Goal: Check status: Check status

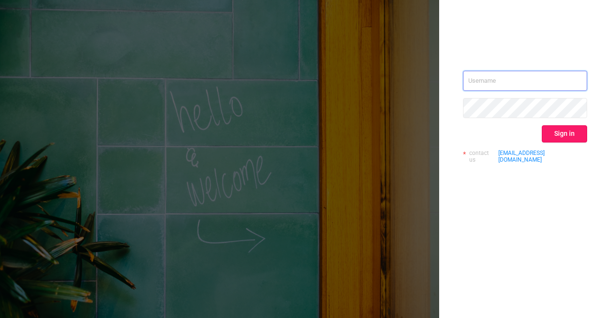
type input "[EMAIL_ADDRESS][DOMAIN_NAME]"
click at [557, 138] on button "Sign in" at bounding box center [564, 133] width 45 height 17
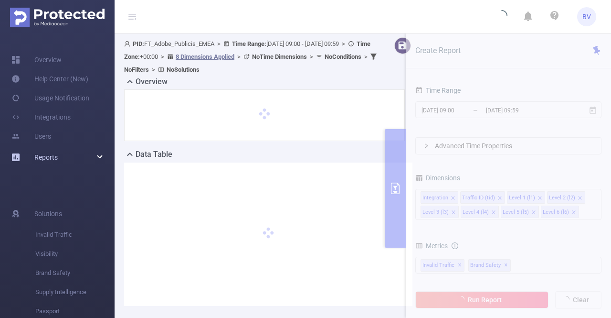
click at [99, 159] on div "Reports" at bounding box center [57, 157] width 115 height 19
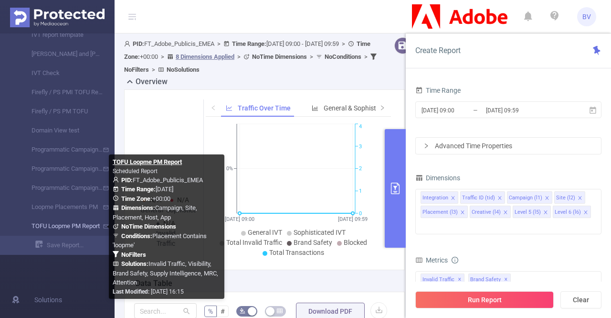
click at [72, 230] on link "TOFU Loopme PM Report" at bounding box center [61, 225] width 84 height 19
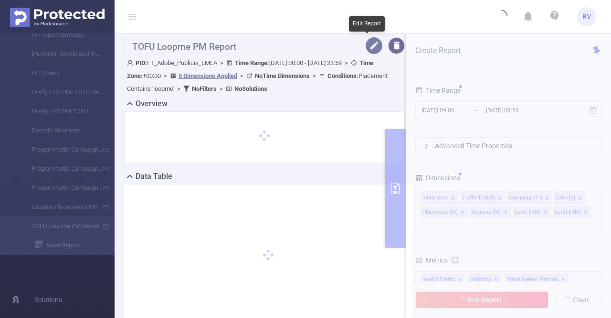
click at [368, 50] on button "button" at bounding box center [374, 45] width 17 height 17
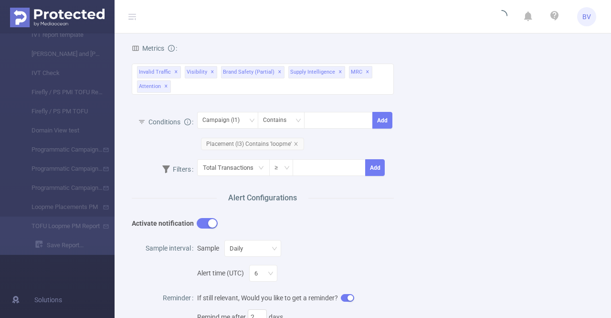
scroll to position [191, 0]
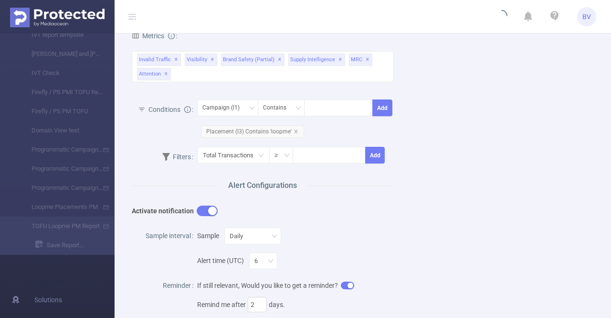
click at [203, 208] on button "button" at bounding box center [207, 210] width 21 height 11
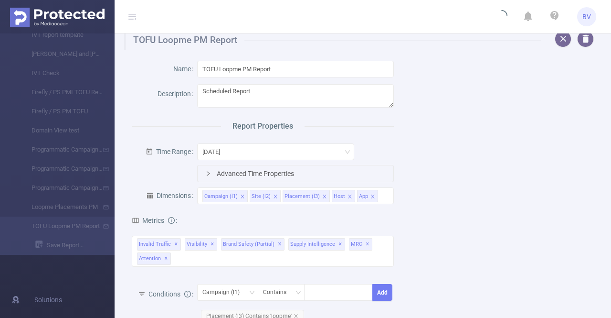
scroll to position [0, 0]
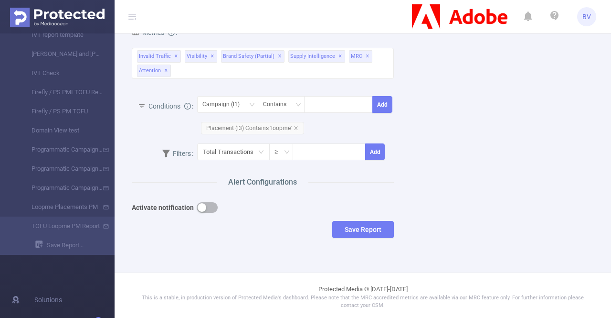
scroll to position [195, 0]
click at [374, 230] on button "Save Report" at bounding box center [363, 228] width 62 height 17
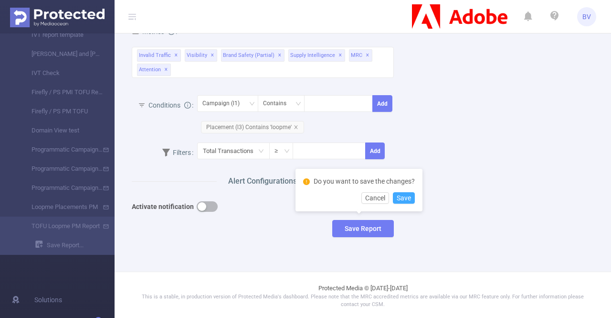
click at [407, 198] on button "Save" at bounding box center [404, 197] width 22 height 11
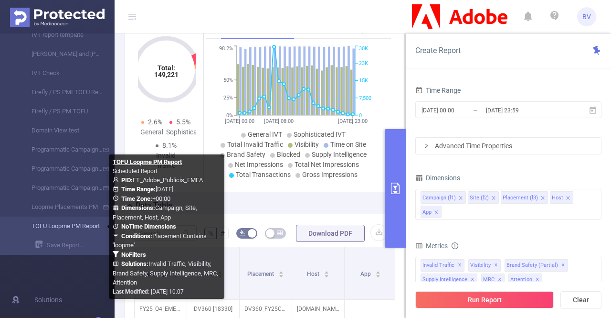
click at [88, 224] on link "TOFU Loopme PM Report" at bounding box center [61, 225] width 84 height 19
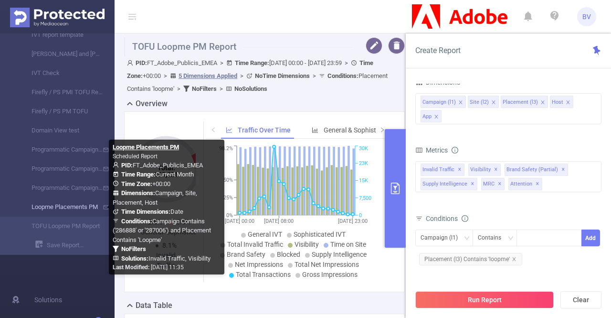
click at [65, 211] on link "Loopme Placements PM" at bounding box center [61, 206] width 84 height 19
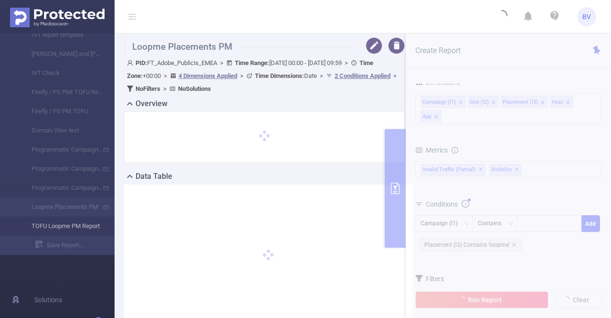
click at [66, 228] on li "TOFU Loopme PM Report" at bounding box center [57, 225] width 115 height 19
type input "[DATE] 00:00"
type input "[DATE] 09:59"
